Goal: Find specific page/section: Find specific page/section

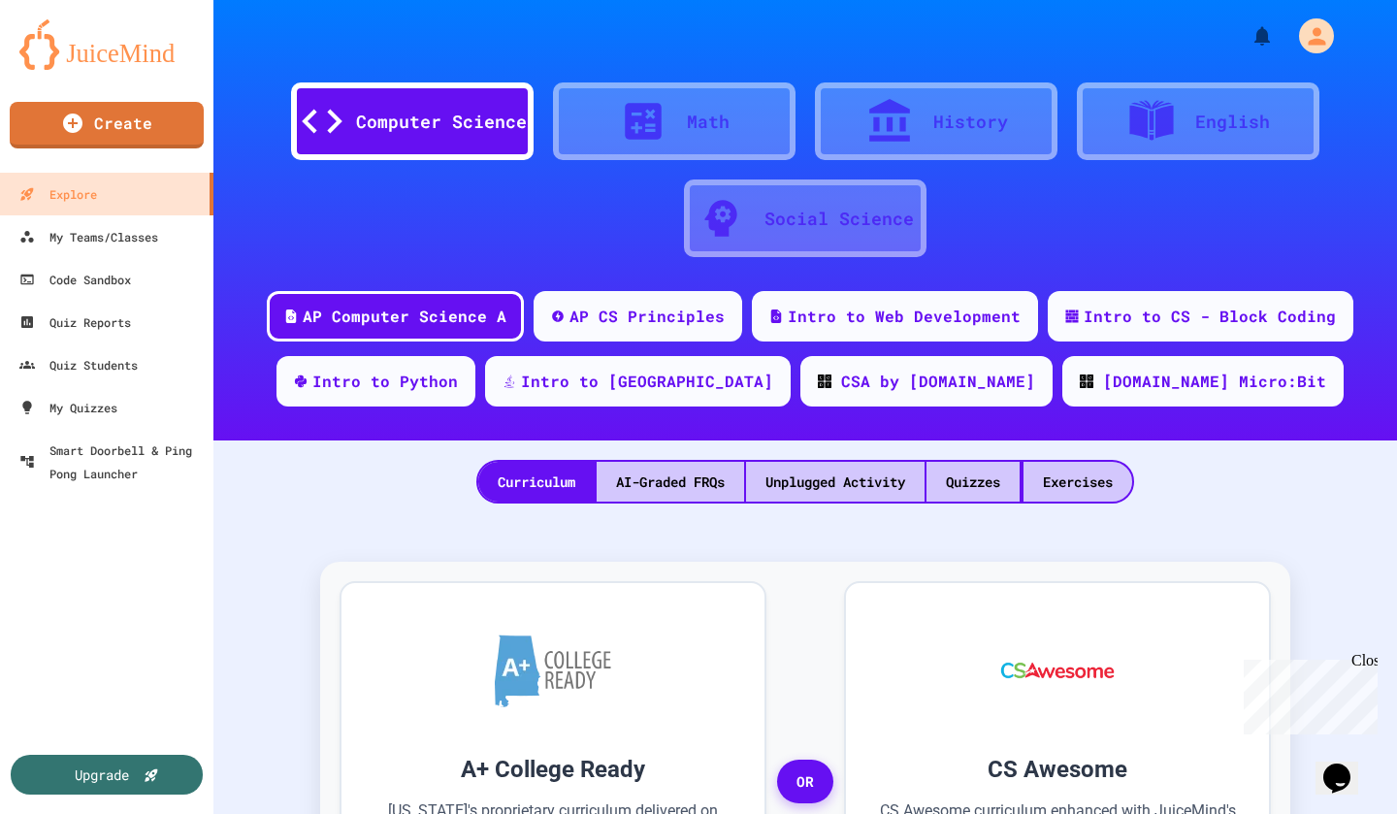
click at [78, 407] on div "My Quizzes" at bounding box center [68, 407] width 98 height 23
